Goal: Information Seeking & Learning: Learn about a topic

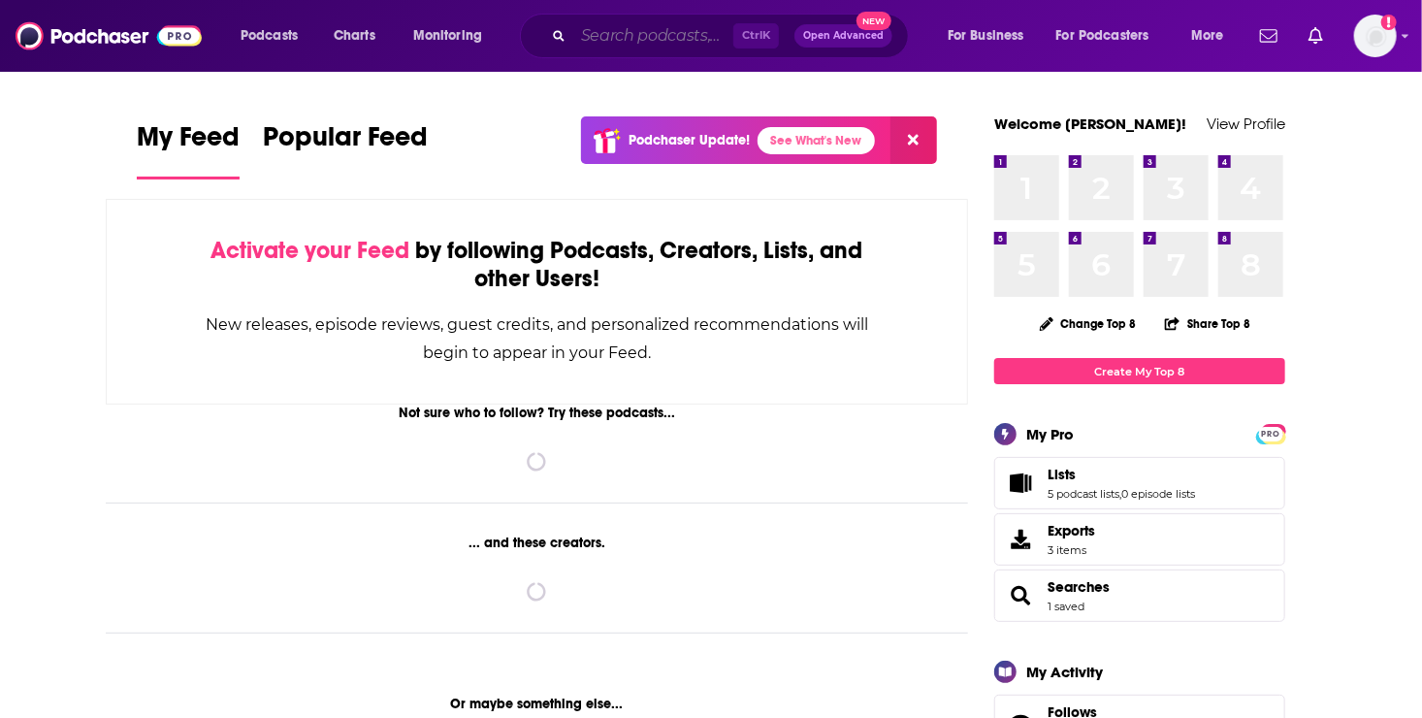
click at [622, 40] on input "Search podcasts, credits, & more..." at bounding box center [653, 35] width 160 height 31
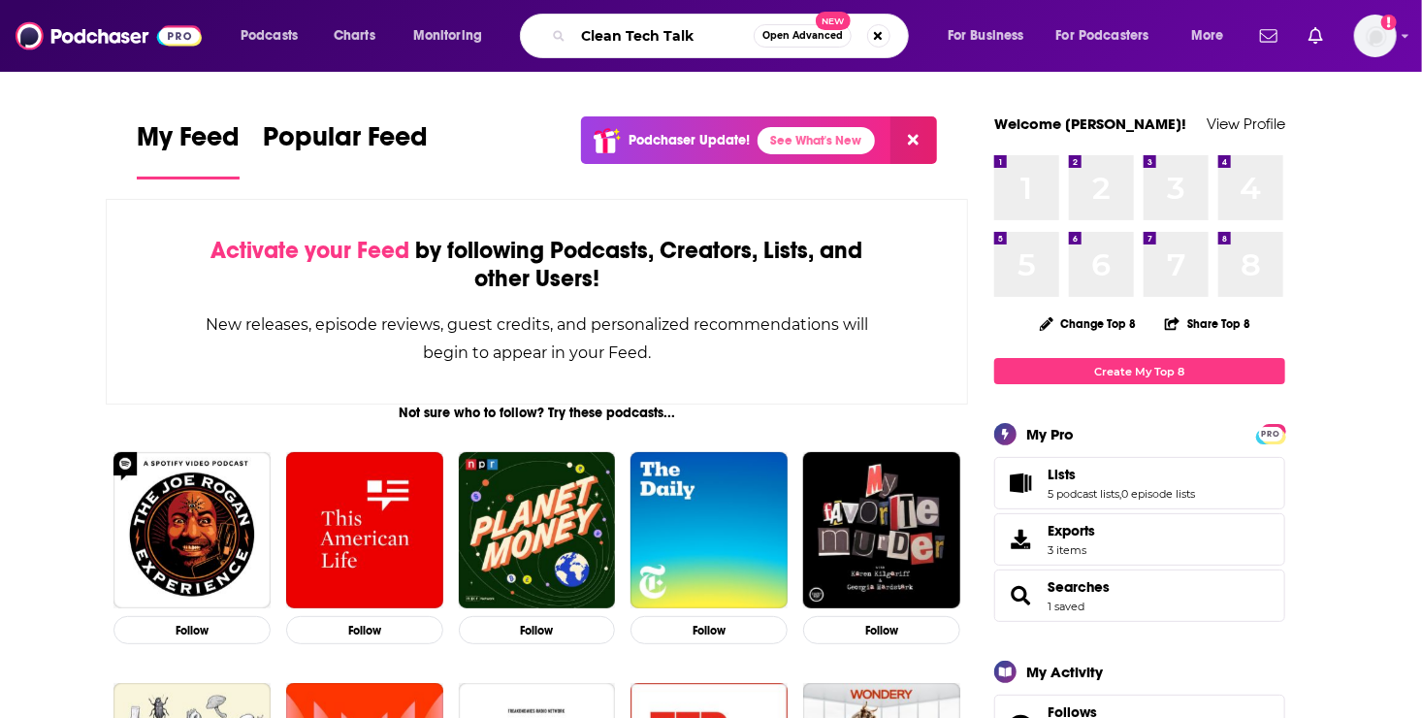
type input "Clean Tech Talk"
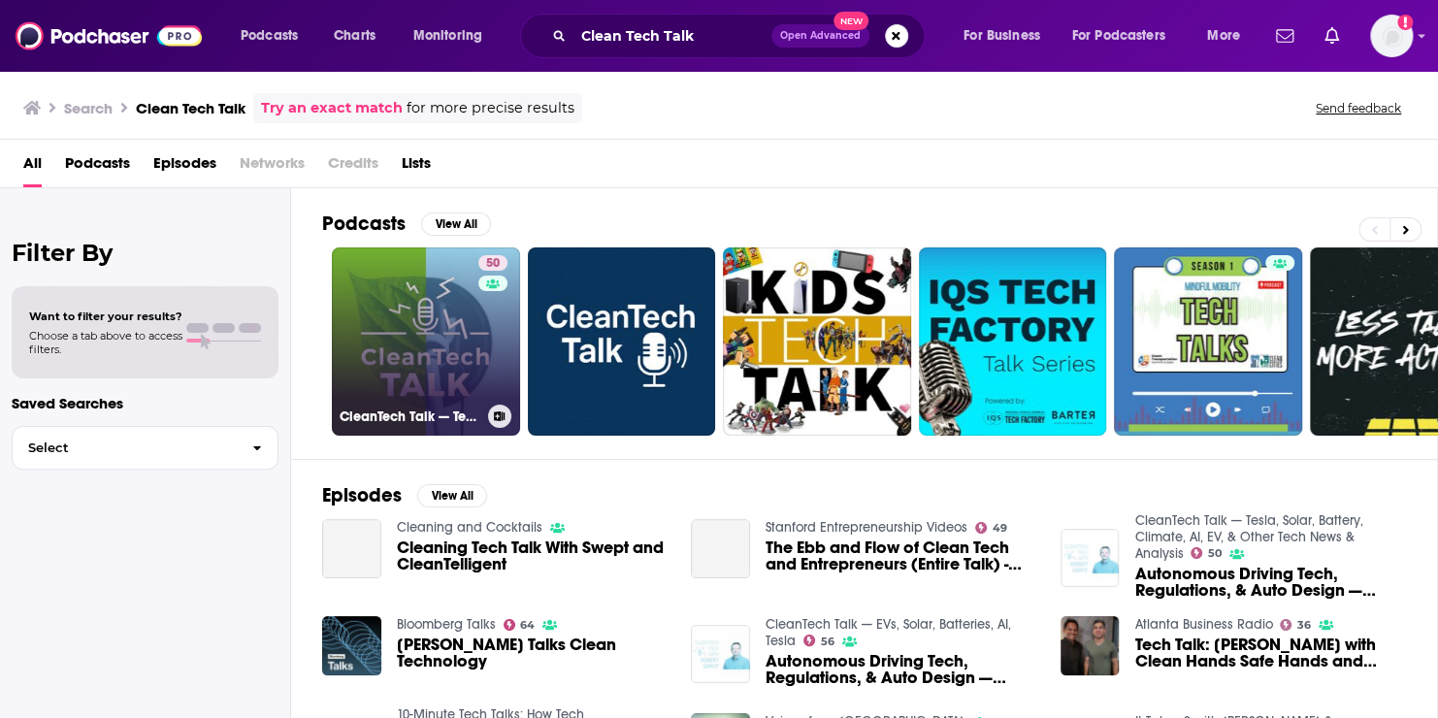
click at [402, 343] on link "50 CleanTech Talk — Tesla, Solar, Battery, Climate, AI, EV, & Other Tech News &…" at bounding box center [426, 341] width 188 height 188
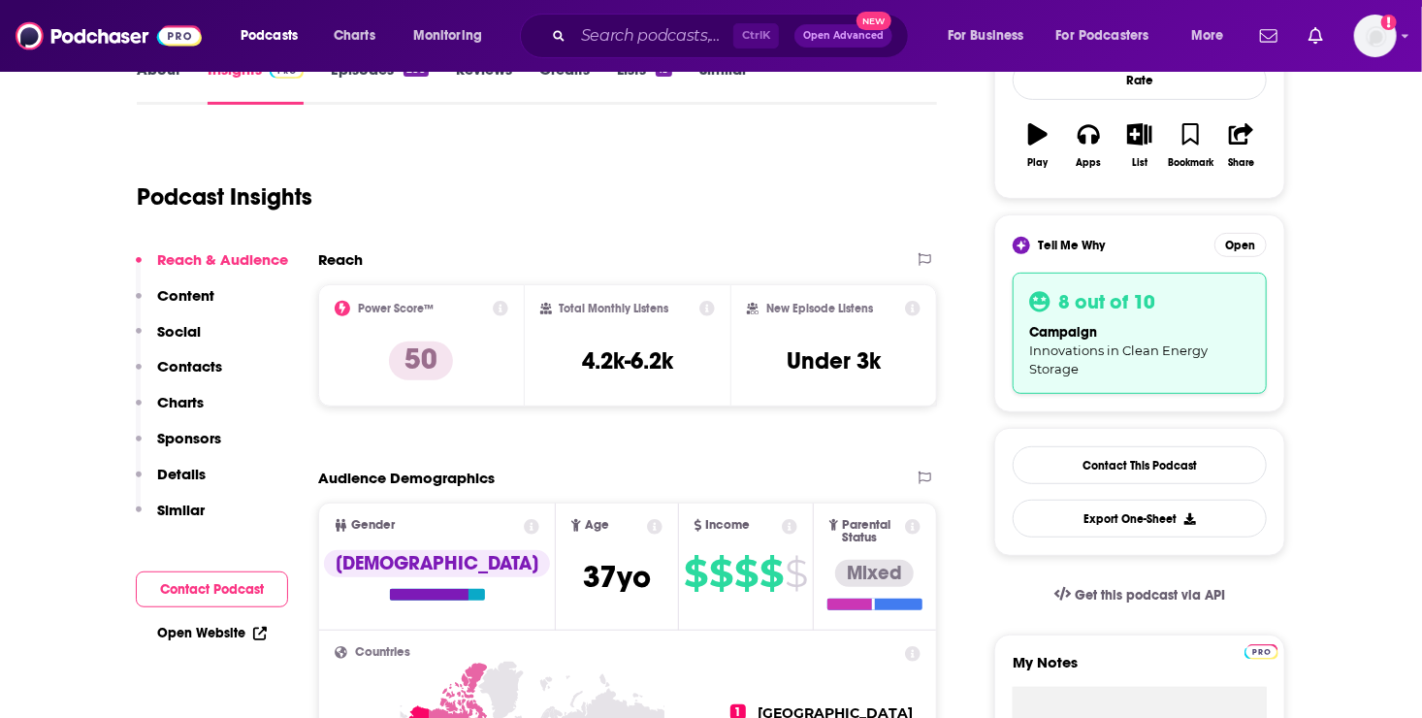
scroll to position [252, 0]
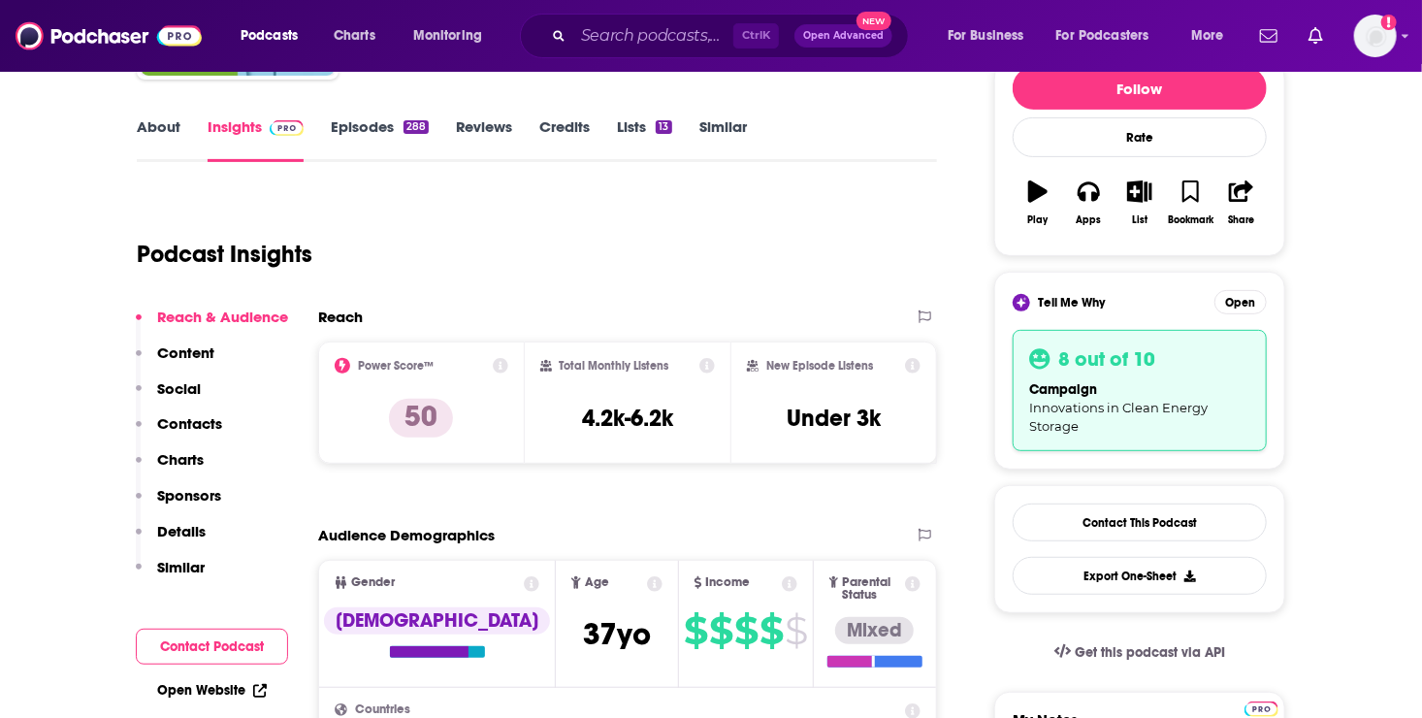
click at [399, 124] on link "Episodes 288" at bounding box center [380, 139] width 98 height 45
